Goal: Task Accomplishment & Management: Use online tool/utility

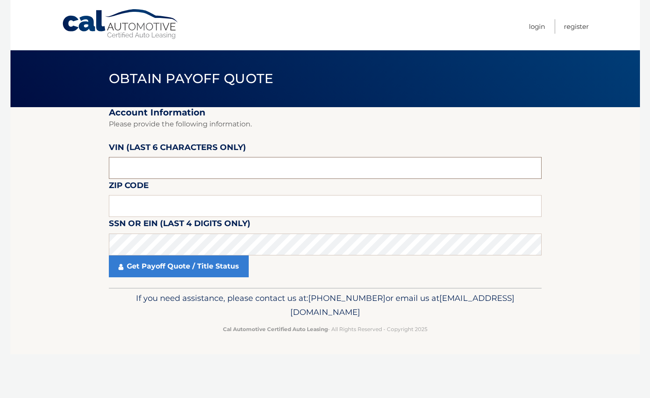
click at [149, 170] on input "text" at bounding box center [325, 168] width 433 height 22
click at [178, 201] on input "text" at bounding box center [325, 206] width 433 height 22
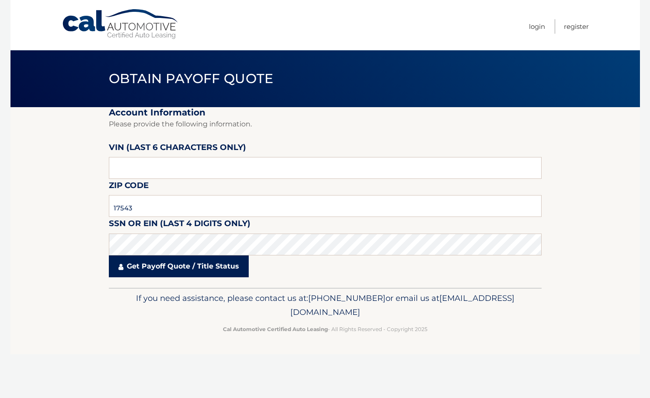
click at [191, 264] on link "Get Payoff Quote / Title Status" at bounding box center [179, 266] width 140 height 22
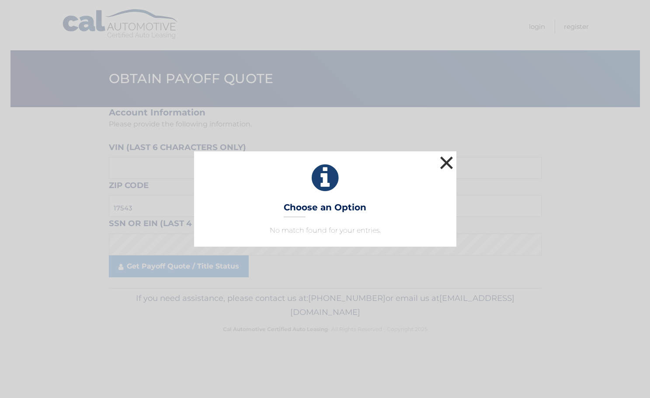
click at [446, 157] on button "×" at bounding box center [446, 162] width 17 height 17
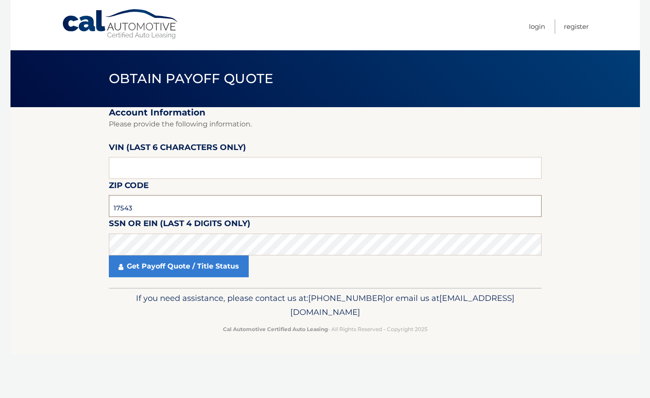
click at [140, 209] on input "17543" at bounding box center [325, 206] width 433 height 22
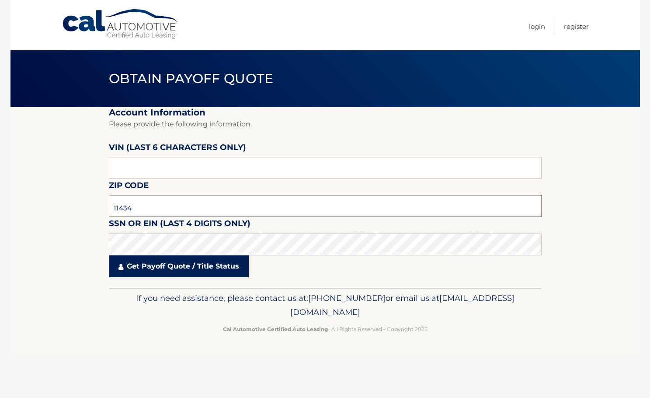
type input "11434"
click at [157, 274] on link "Get Payoff Quote / Title Status" at bounding box center [179, 266] width 140 height 22
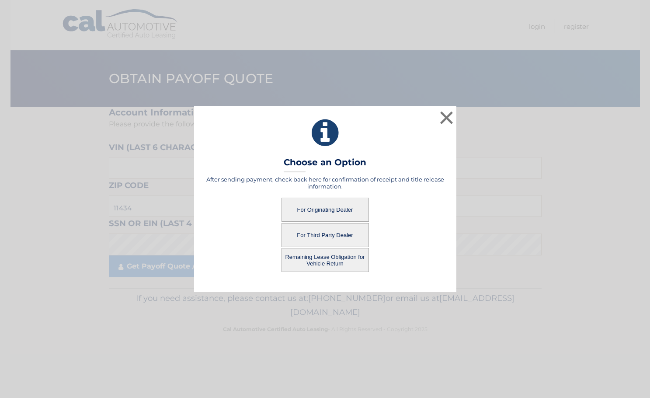
click at [341, 205] on button "For Originating Dealer" at bounding box center [325, 210] width 87 height 24
click at [330, 205] on button "For Originating Dealer" at bounding box center [325, 210] width 87 height 24
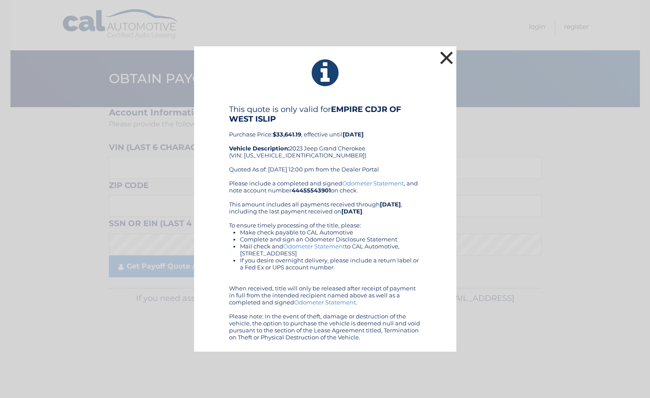
click at [449, 58] on button "×" at bounding box center [446, 57] width 17 height 17
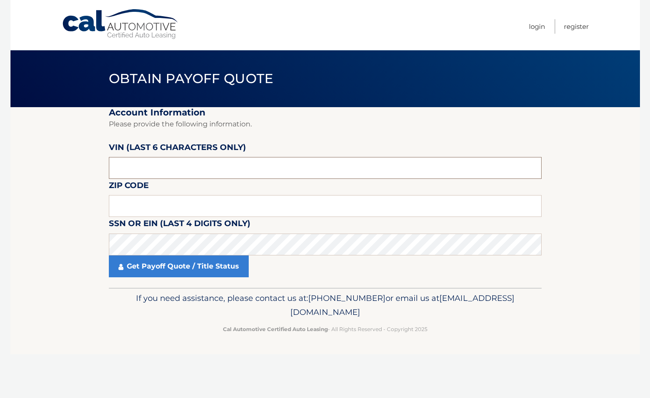
click at [133, 168] on input "text" at bounding box center [325, 168] width 433 height 22
click at [140, 209] on input "text" at bounding box center [325, 206] width 433 height 22
type input "11434"
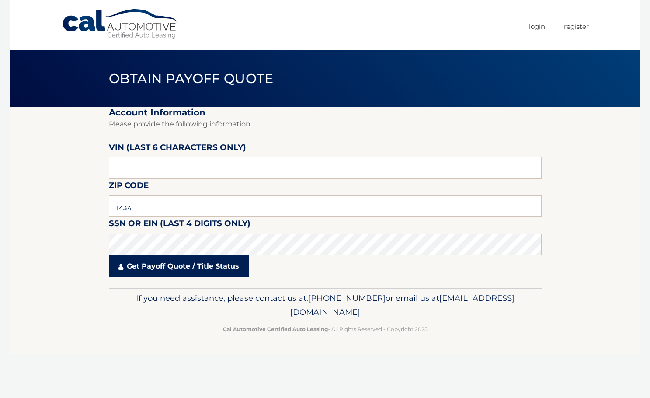
click at [165, 271] on link "Get Payoff Quote / Title Status" at bounding box center [179, 266] width 140 height 22
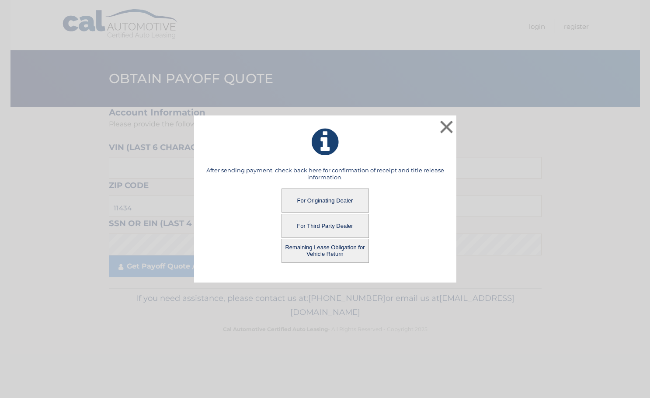
click at [325, 252] on button "Remaining Lease Obligation for Vehicle Return" at bounding box center [325, 251] width 87 height 24
click at [324, 249] on button "Remaining Lease Obligation for Vehicle Return" at bounding box center [325, 251] width 87 height 24
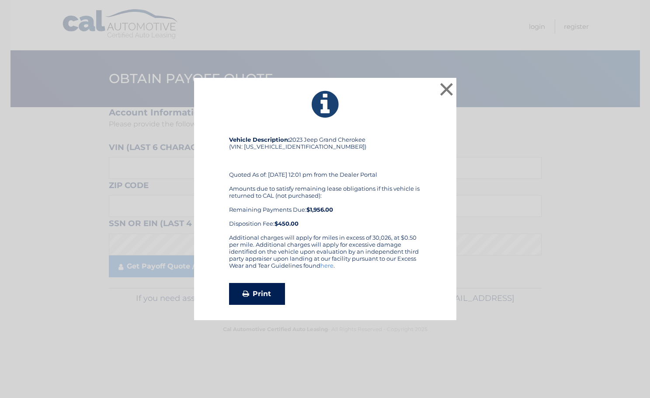
click at [251, 290] on link "Print" at bounding box center [257, 294] width 56 height 22
click at [446, 87] on button "×" at bounding box center [446, 88] width 17 height 17
